Goal: Navigation & Orientation: Find specific page/section

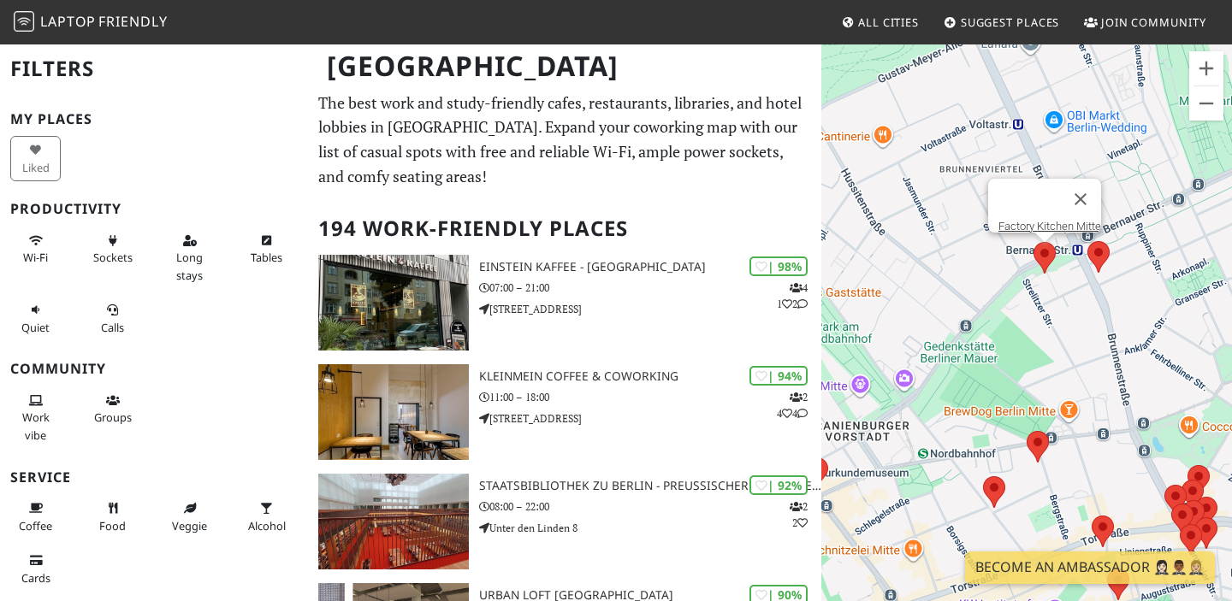
click at [1033, 242] on area at bounding box center [1033, 242] width 0 height 0
click at [1087, 241] on area at bounding box center [1087, 241] width 0 height 0
click at [1033, 242] on area at bounding box center [1033, 242] width 0 height 0
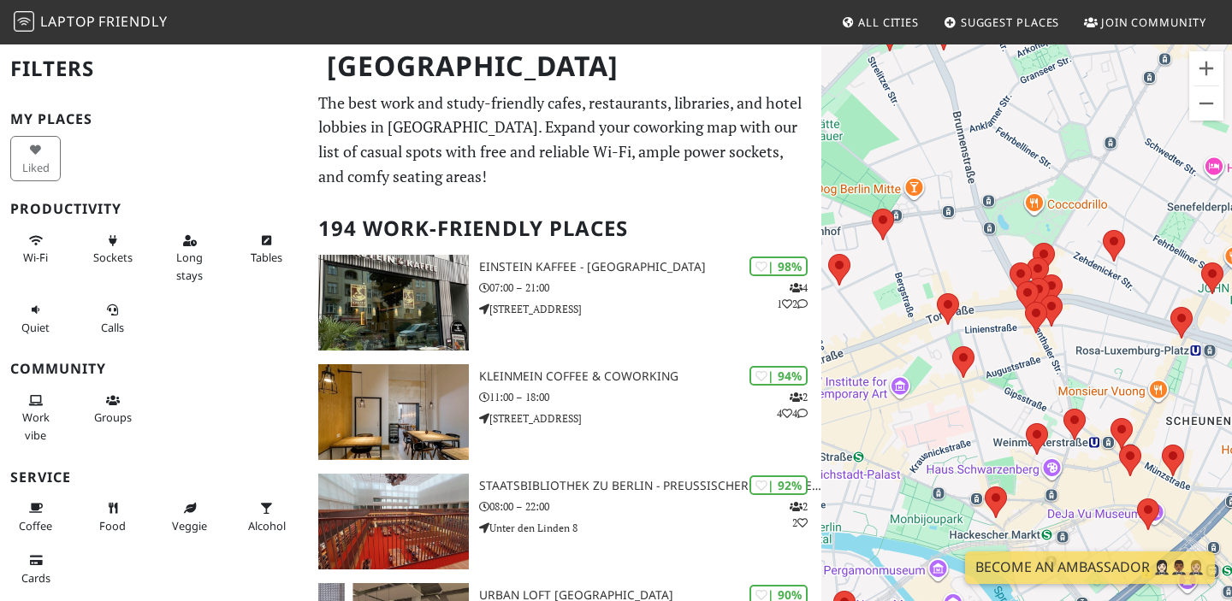
drag, startPoint x: 1169, startPoint y: 400, endPoint x: 1009, endPoint y: 173, distance: 277.7
click at [1009, 173] on div "Um von einem Element zum anderen zu gelangen, drückst du die Pfeiltasten entspr…" at bounding box center [1026, 343] width 411 height 601
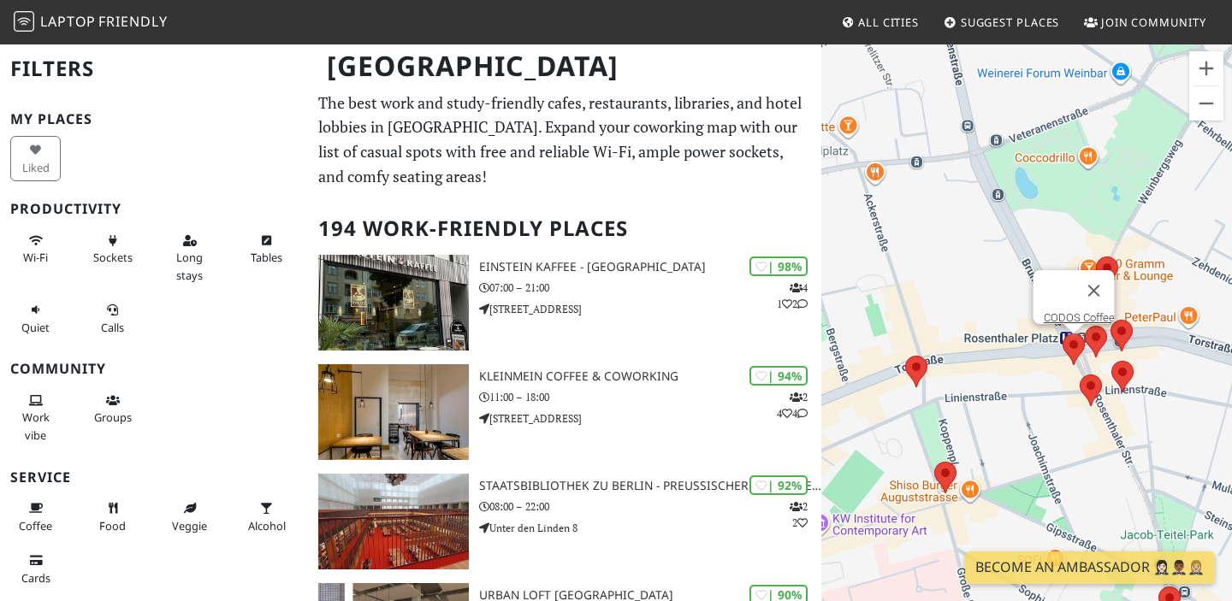
click at [1062, 334] on area at bounding box center [1062, 334] width 0 height 0
click at [1073, 311] on link "CODOS Coffee" at bounding box center [1079, 317] width 71 height 13
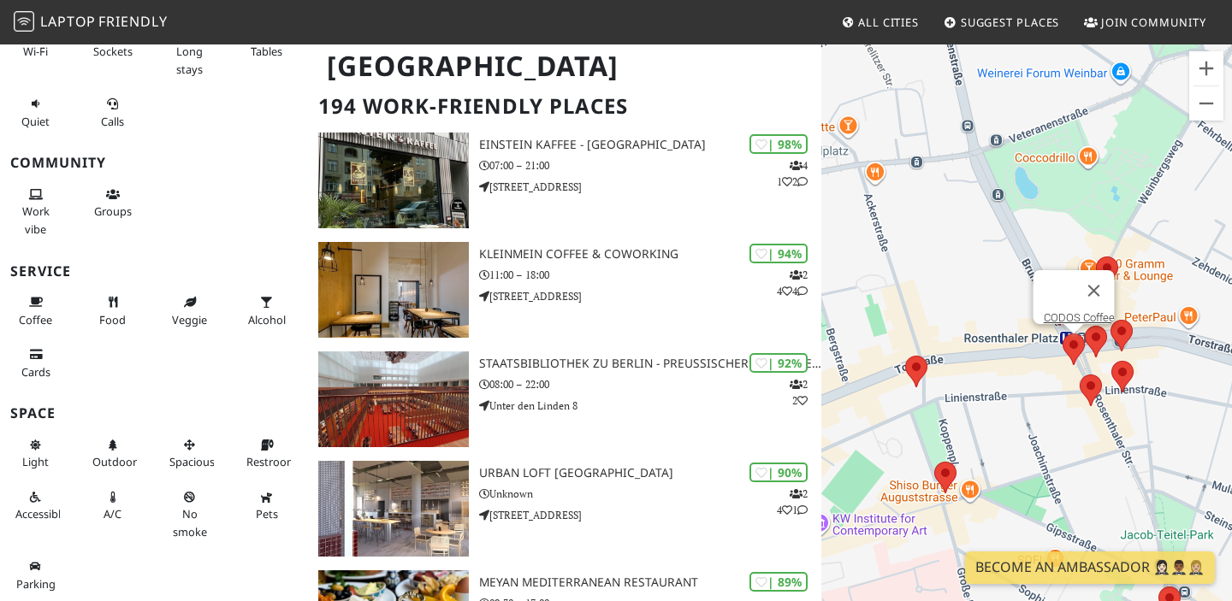
scroll to position [133, 0]
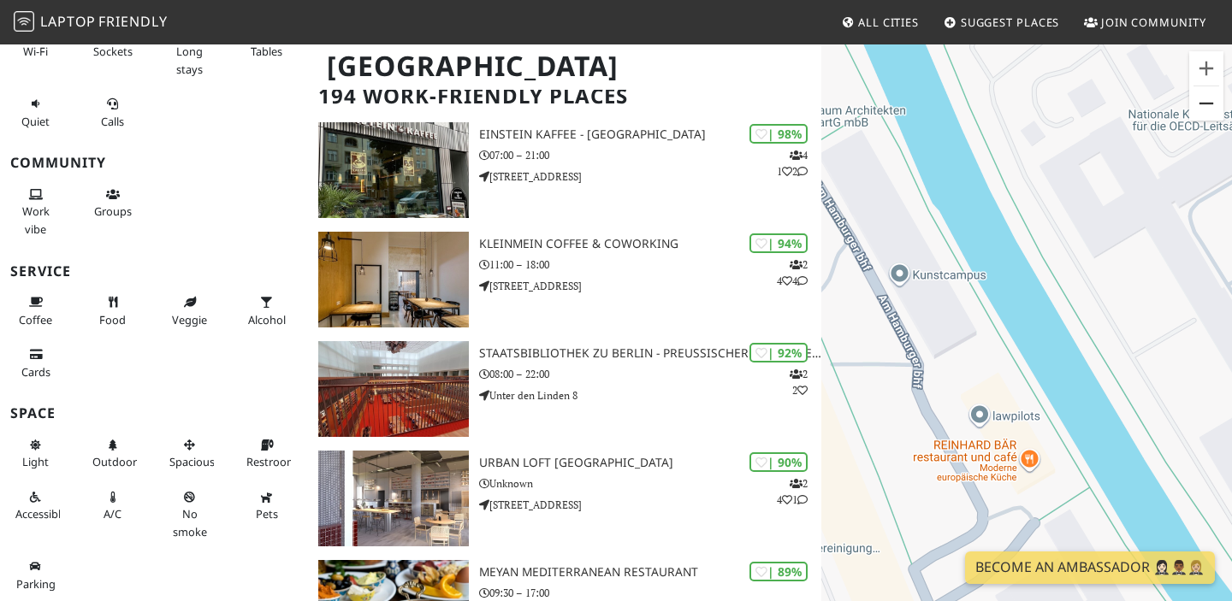
click at [1207, 109] on button "Verkleinern" at bounding box center [1206, 103] width 34 height 34
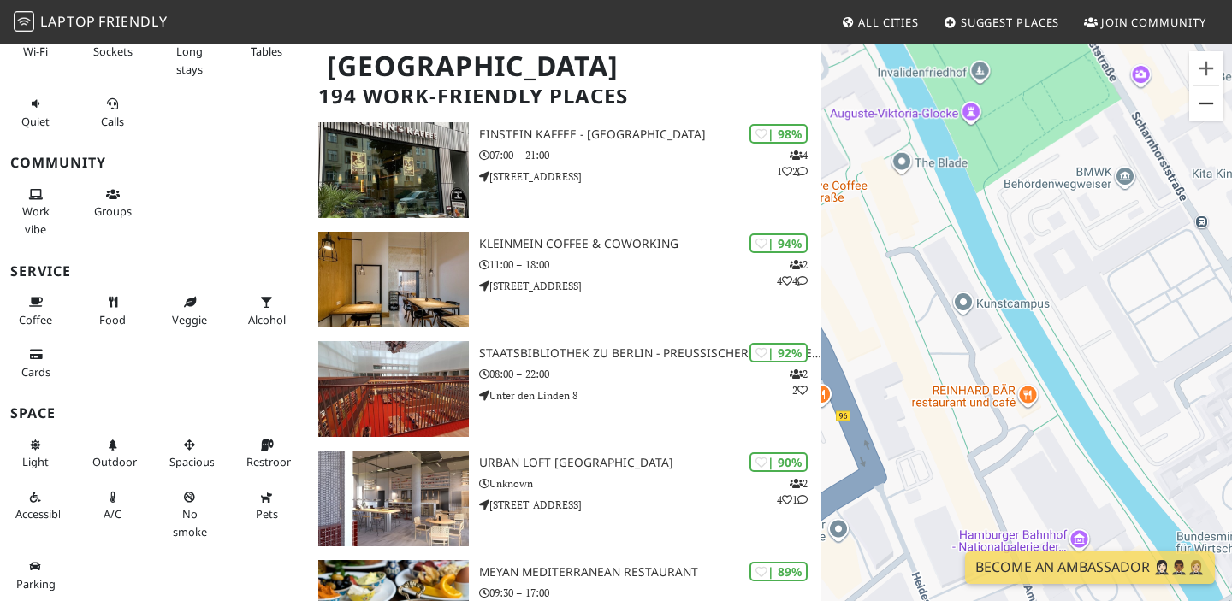
click at [1207, 109] on button "Verkleinern" at bounding box center [1206, 103] width 34 height 34
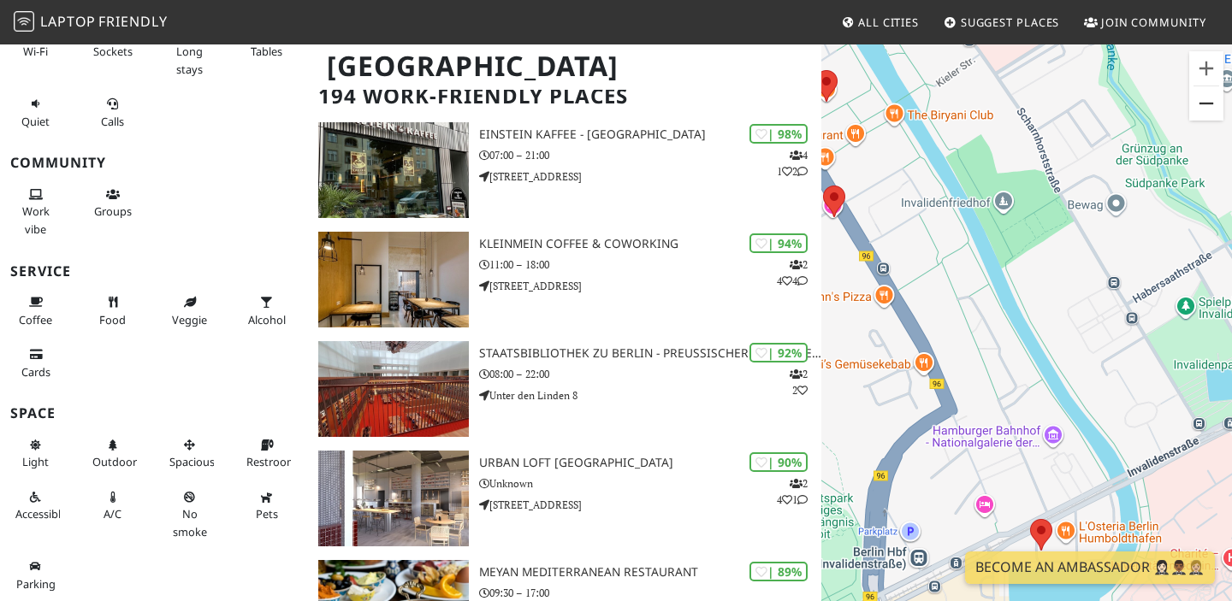
click at [1207, 109] on button "Verkleinern" at bounding box center [1206, 103] width 34 height 34
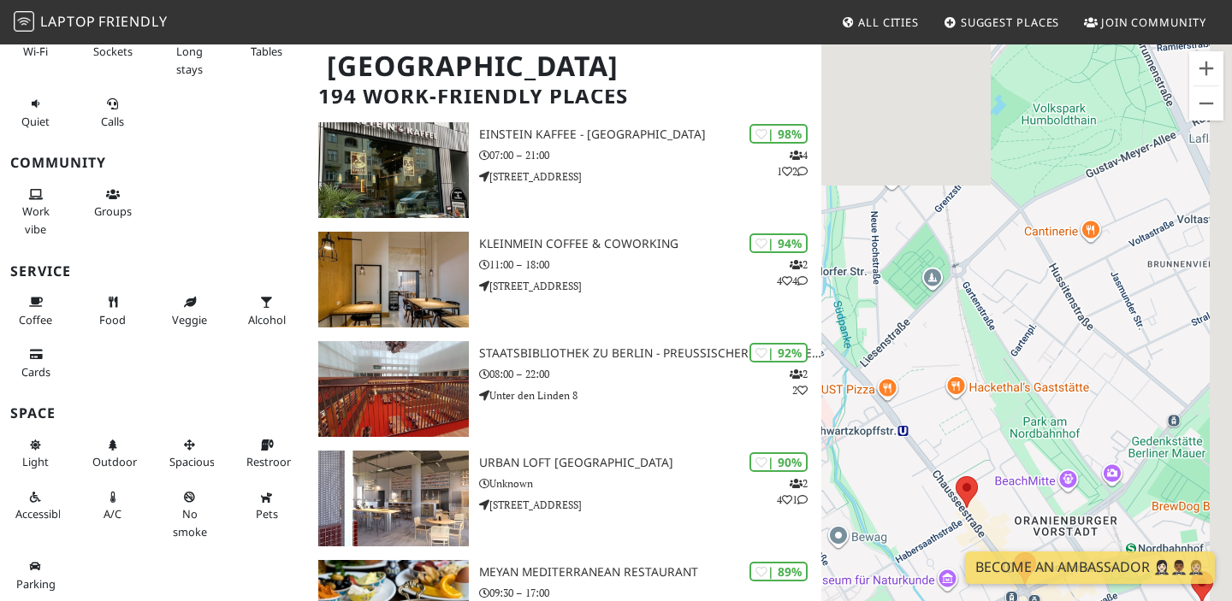
drag, startPoint x: 1142, startPoint y: 218, endPoint x: 891, endPoint y: 507, distance: 382.6
click at [891, 507] on div "Um von einem Element zum anderen zu gelangen, drückst du die Pfeiltasten entspr…" at bounding box center [1026, 343] width 411 height 601
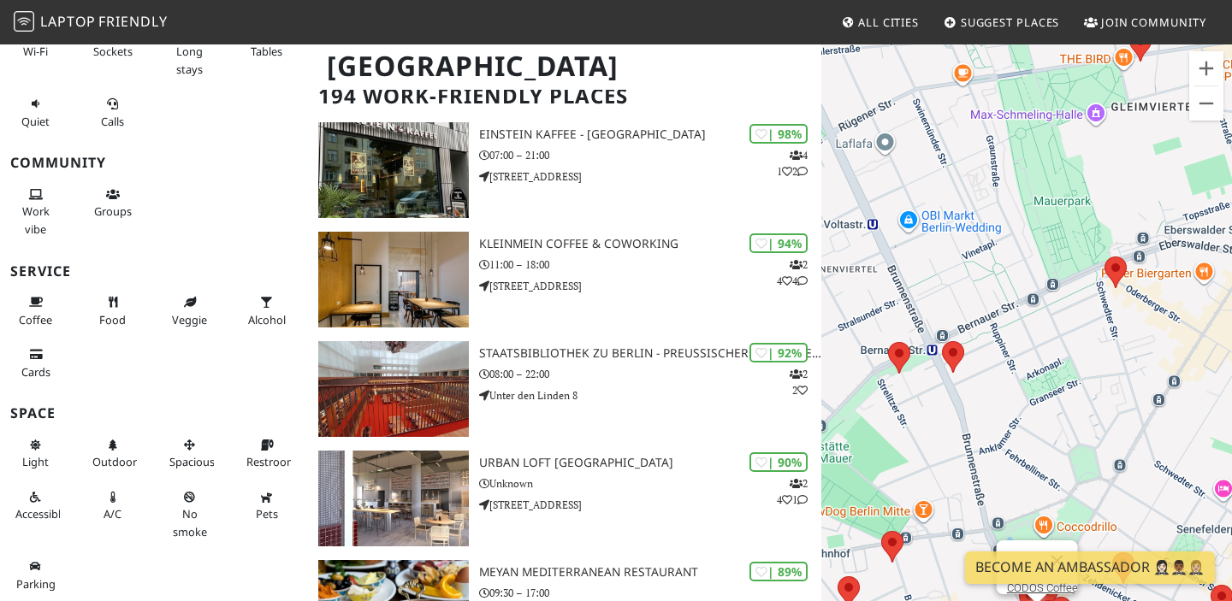
drag, startPoint x: 1127, startPoint y: 346, endPoint x: 794, endPoint y: 338, distance: 333.7
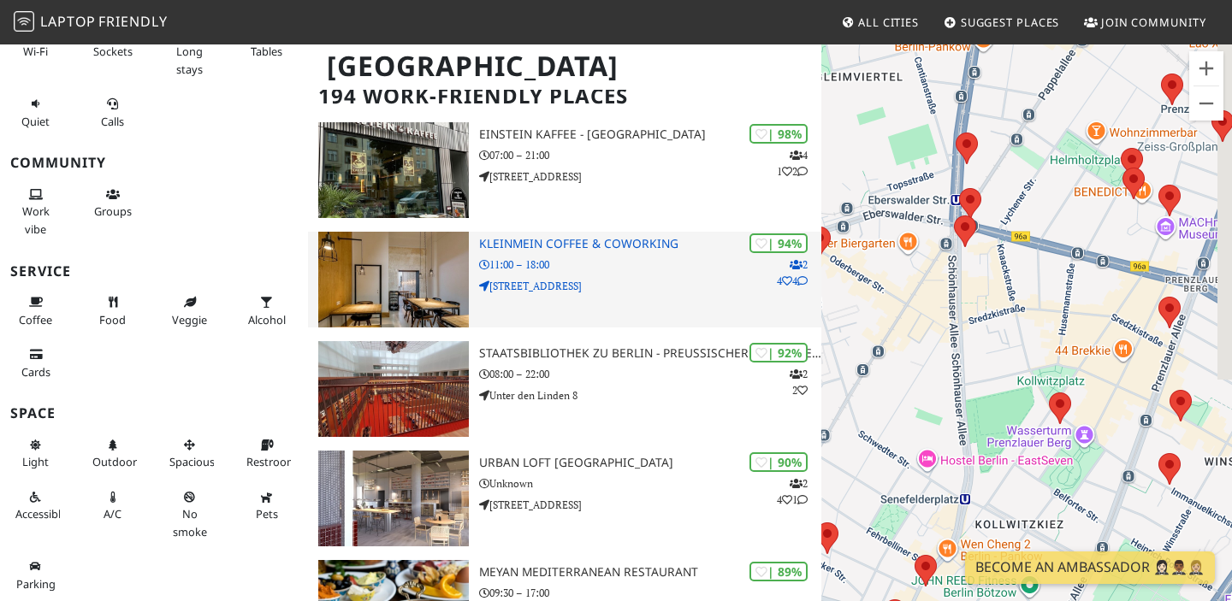
drag, startPoint x: 1109, startPoint y: 332, endPoint x: 801, endPoint y: 299, distance: 310.6
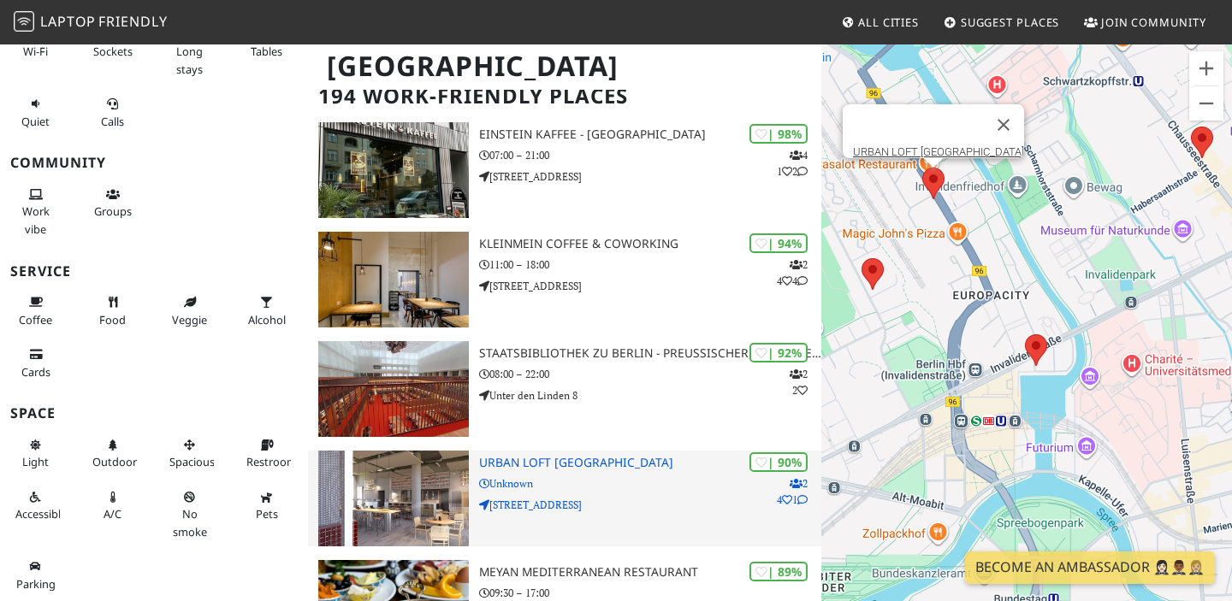
click at [660, 497] on p "[STREET_ADDRESS]" at bounding box center [650, 505] width 342 height 16
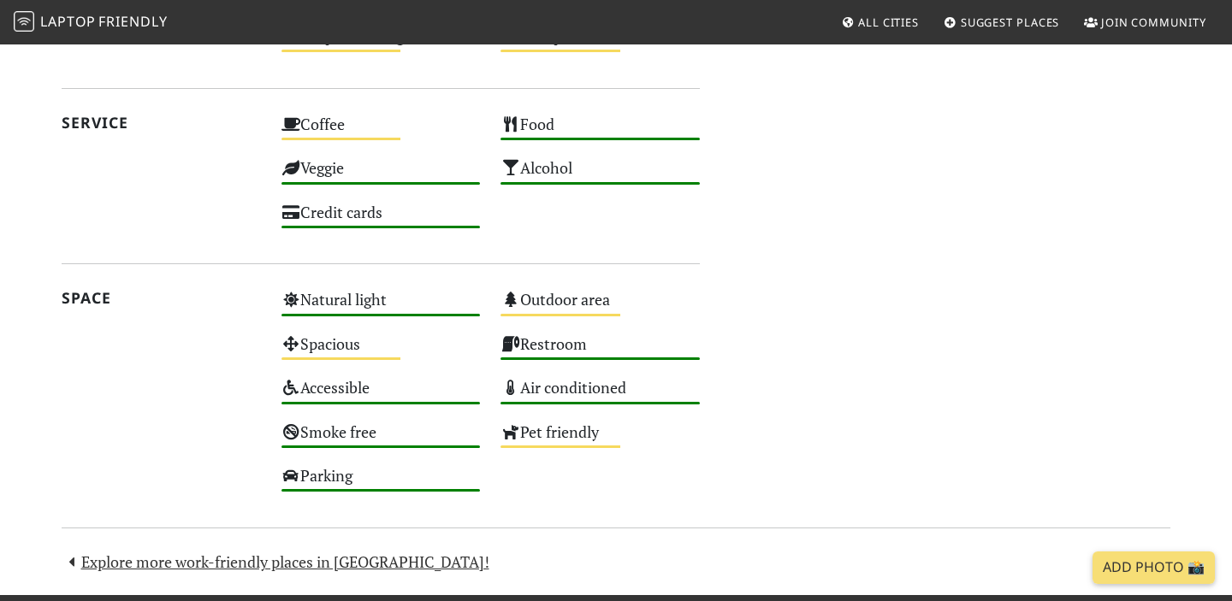
scroll to position [1015, 0]
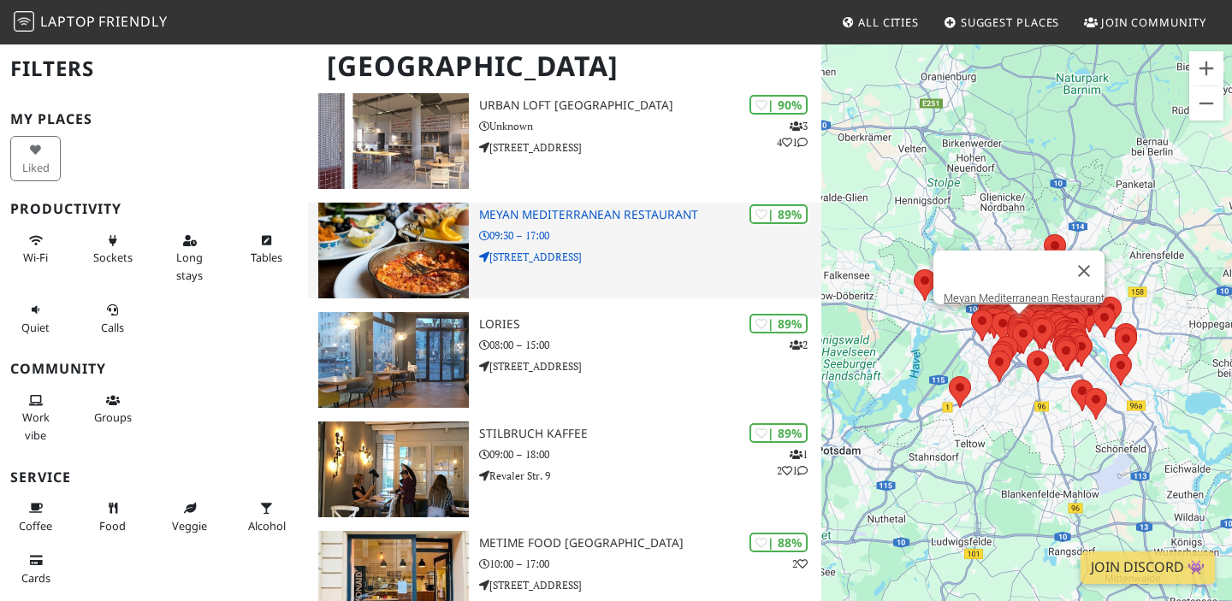
scroll to position [528, 0]
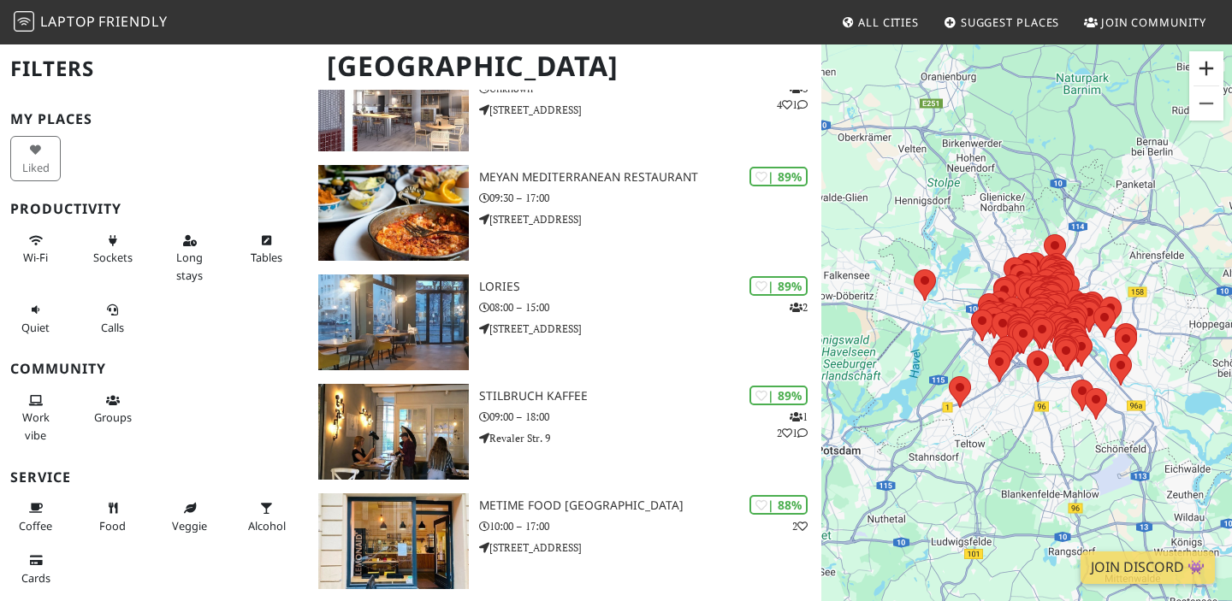
click at [1210, 61] on button "Vergrößern" at bounding box center [1206, 68] width 34 height 34
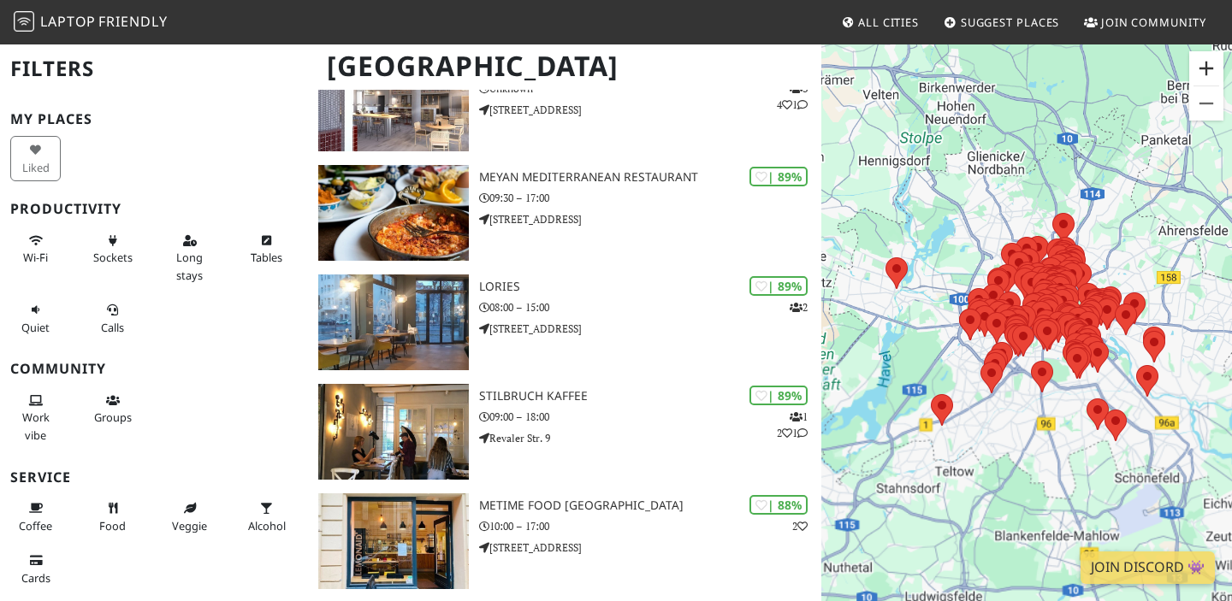
click at [1210, 61] on button "Vergrößern" at bounding box center [1206, 68] width 34 height 34
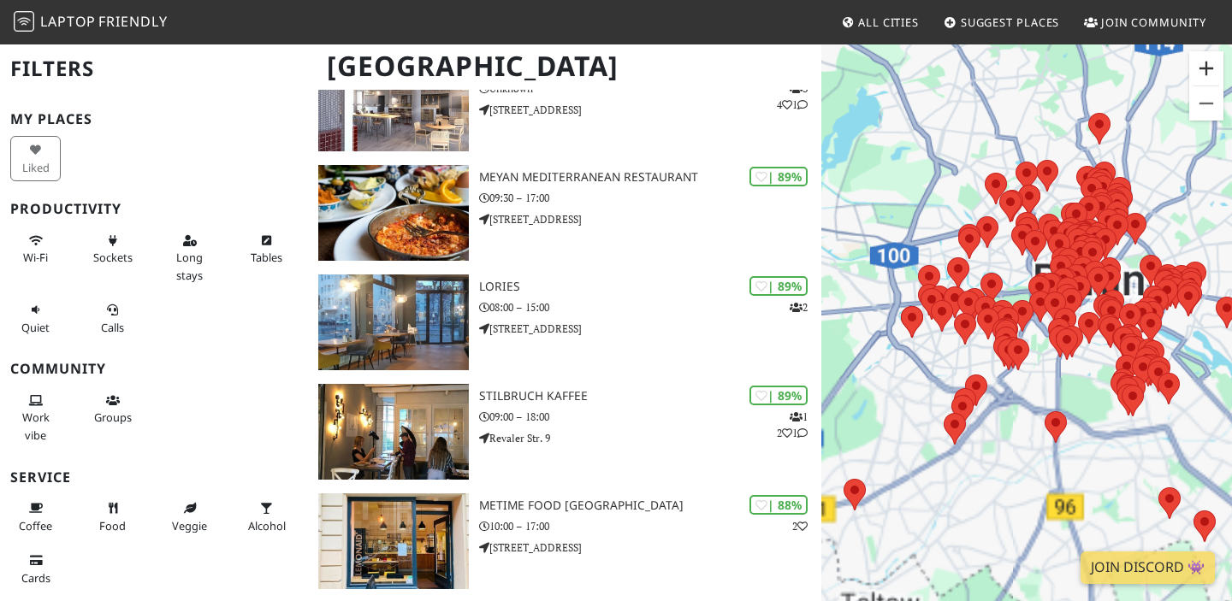
click at [1210, 61] on button "Vergrößern" at bounding box center [1206, 68] width 34 height 34
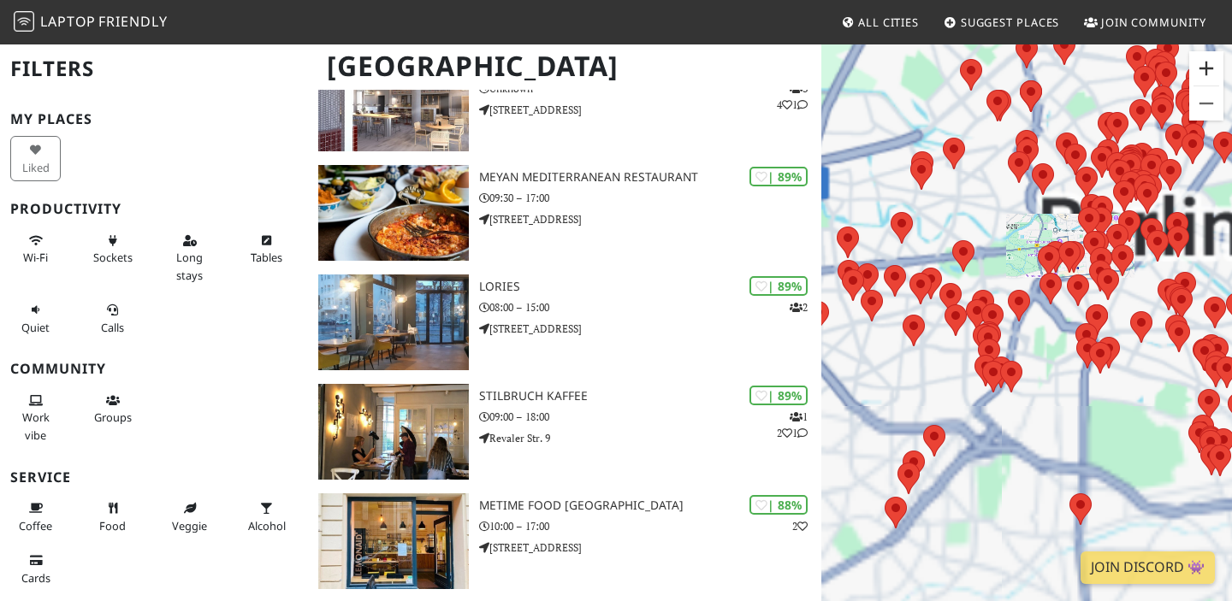
click at [1210, 61] on button "Vergrößern" at bounding box center [1206, 68] width 34 height 34
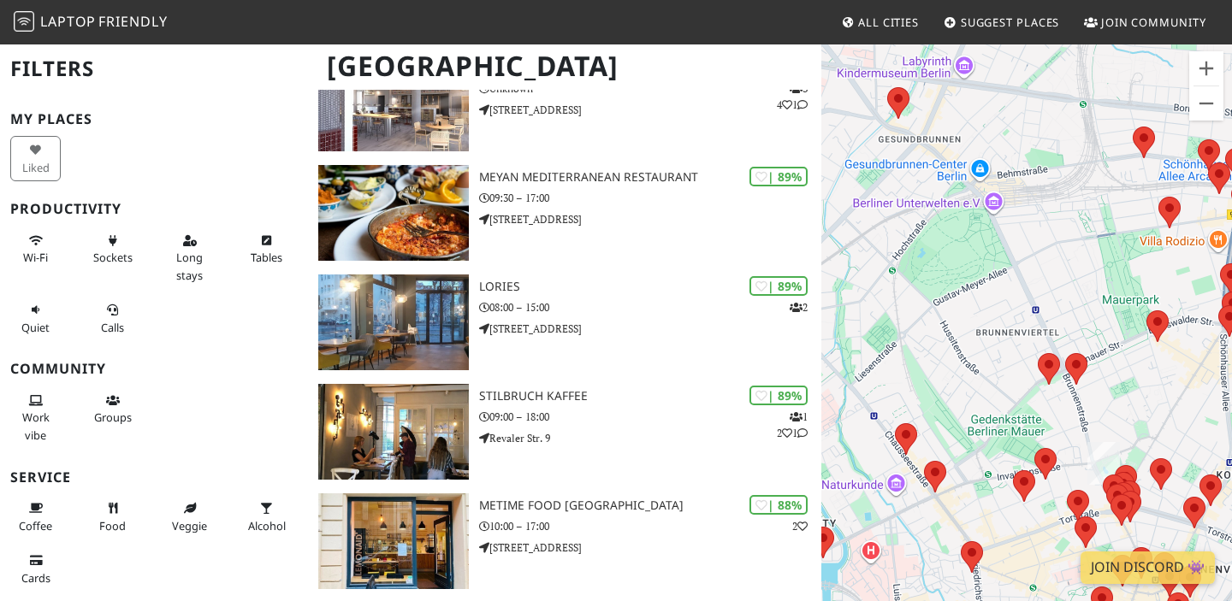
drag, startPoint x: 1121, startPoint y: 245, endPoint x: 893, endPoint y: 371, distance: 260.4
click at [893, 371] on div "Um von einem Element zum anderen zu gelangen, drückst du die Pfeiltasten entspr…" at bounding box center [1026, 343] width 411 height 601
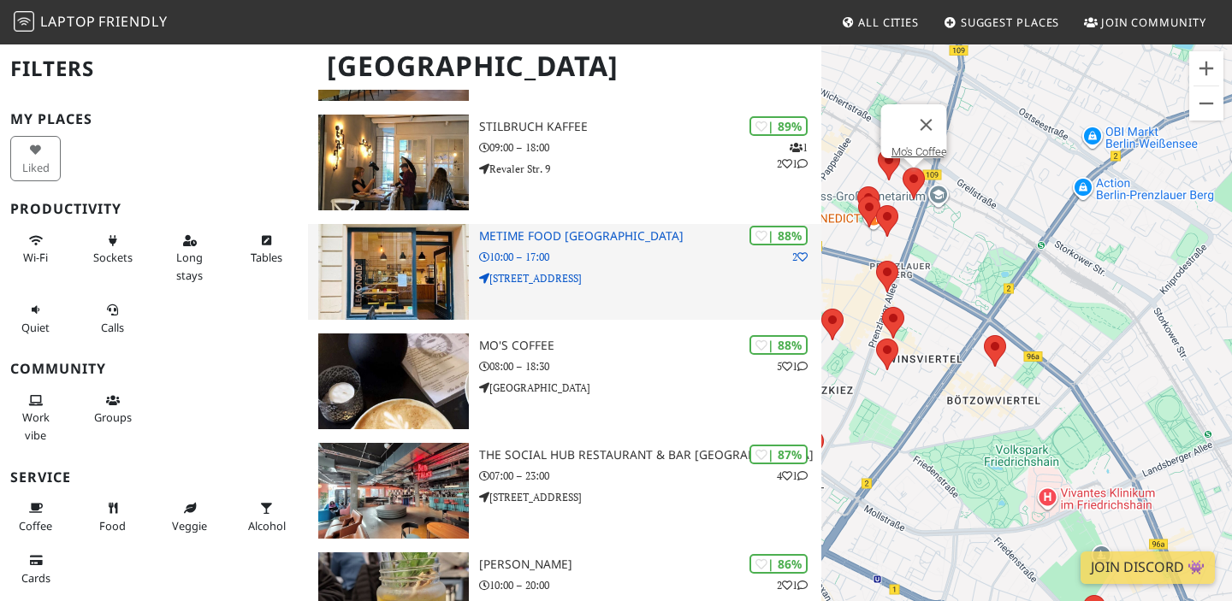
scroll to position [802, 0]
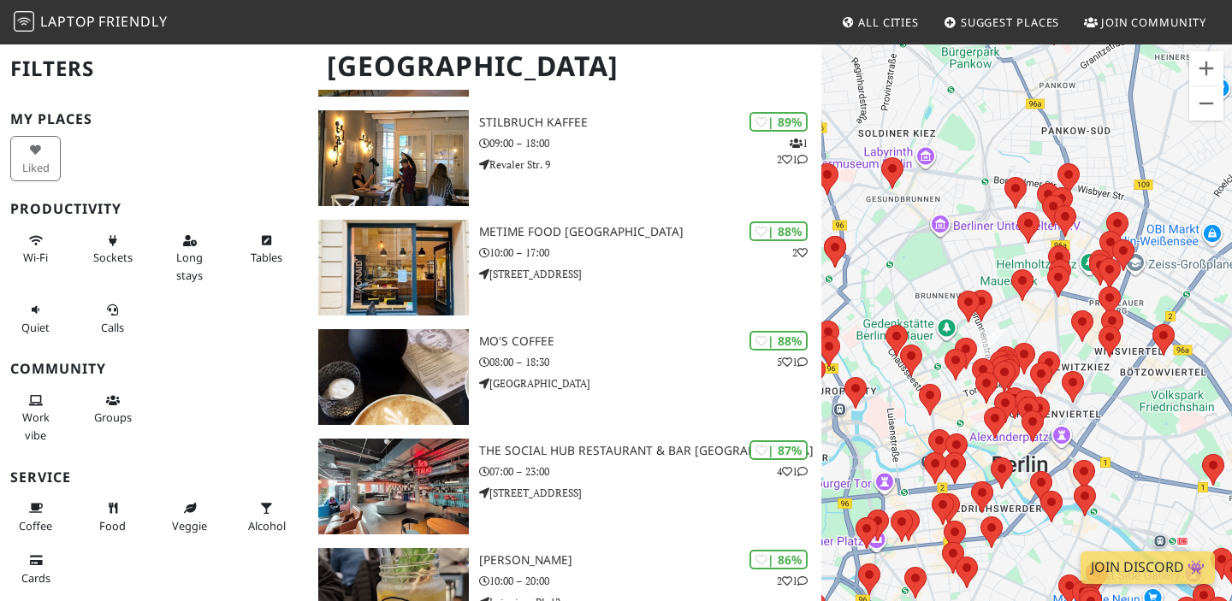
drag, startPoint x: 930, startPoint y: 309, endPoint x: 1133, endPoint y: 327, distance: 203.5
click at [1133, 327] on div "Um von einem Element zum anderen zu gelangen, drückst du die Pfeiltasten entspr…" at bounding box center [1026, 343] width 411 height 601
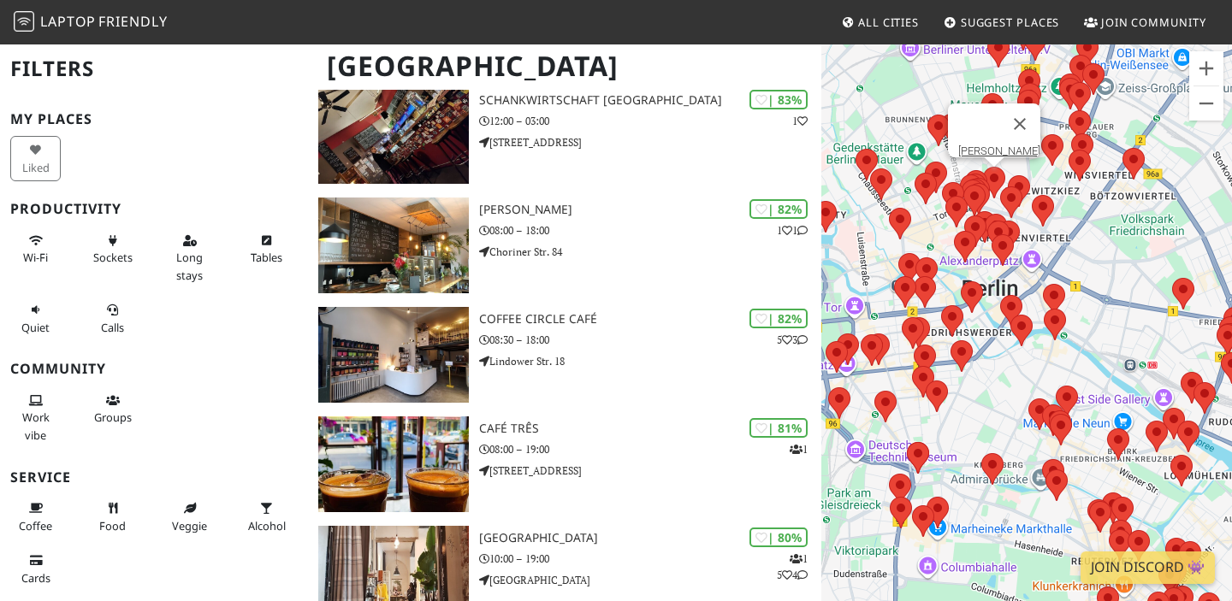
scroll to position [2473, 0]
